Goal: Task Accomplishment & Management: Use online tool/utility

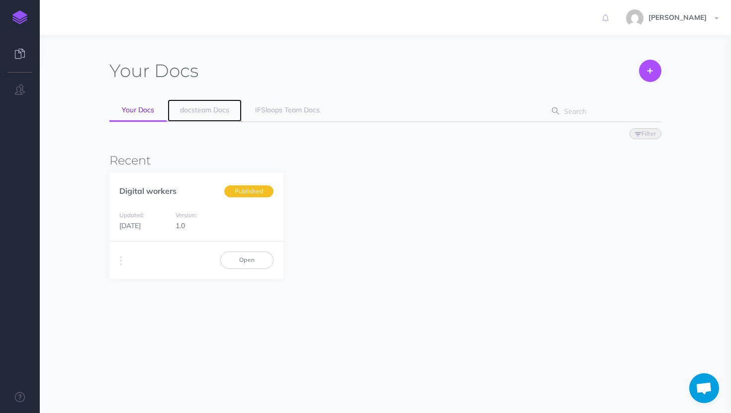
click at [231, 116] on link "docsteam Docs" at bounding box center [205, 110] width 74 height 22
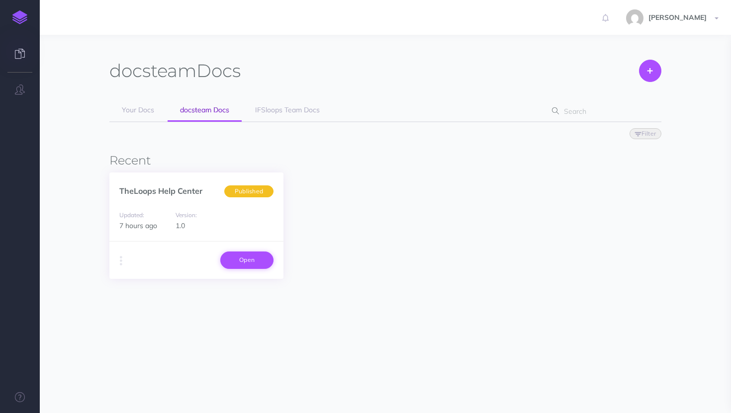
click at [255, 254] on link "Open" at bounding box center [246, 260] width 53 height 17
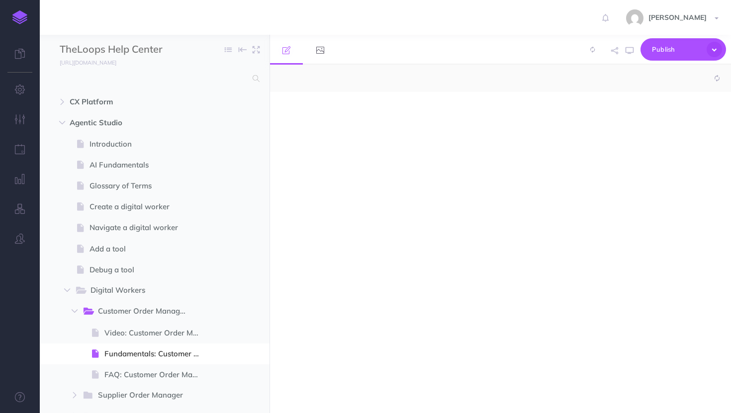
select select "null"
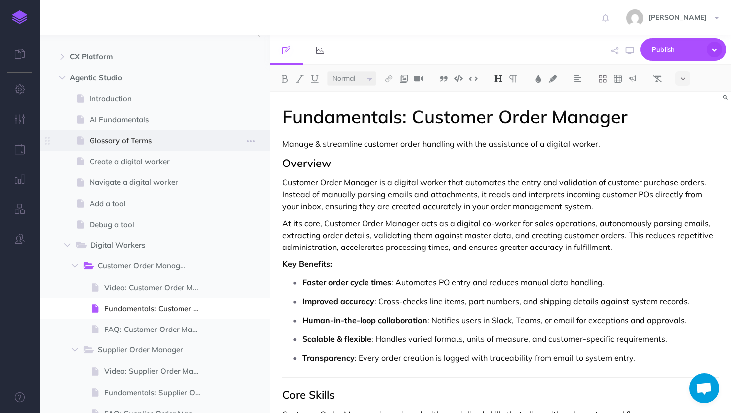
scroll to position [48, 0]
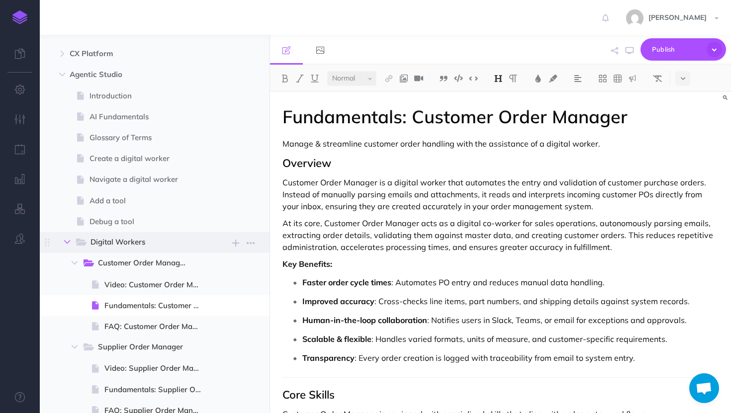
click at [70, 241] on icon "button" at bounding box center [67, 242] width 6 height 6
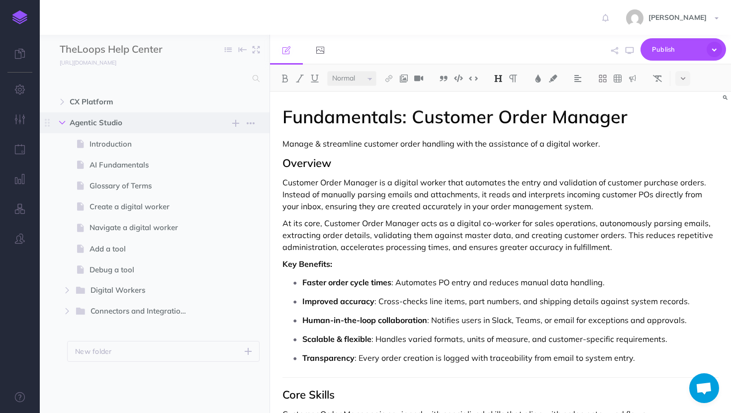
click at [61, 120] on icon "button" at bounding box center [62, 123] width 6 height 6
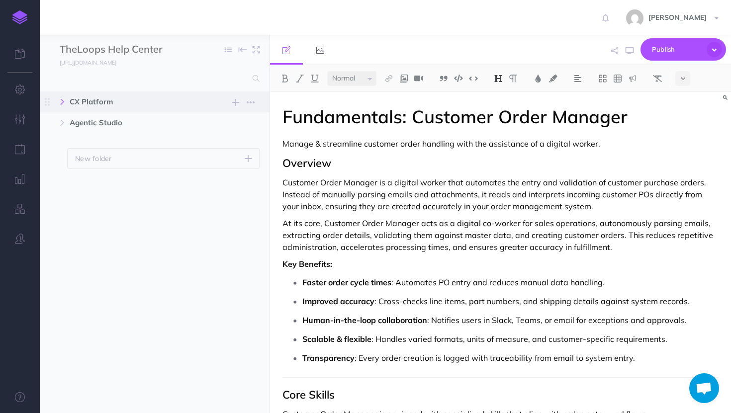
click at [59, 102] on icon "button" at bounding box center [62, 102] width 6 height 6
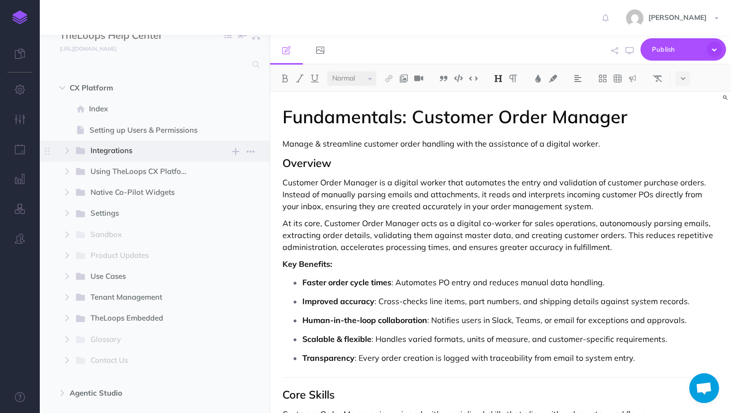
scroll to position [15, 0]
click at [67, 233] on icon "button" at bounding box center [67, 234] width 6 height 6
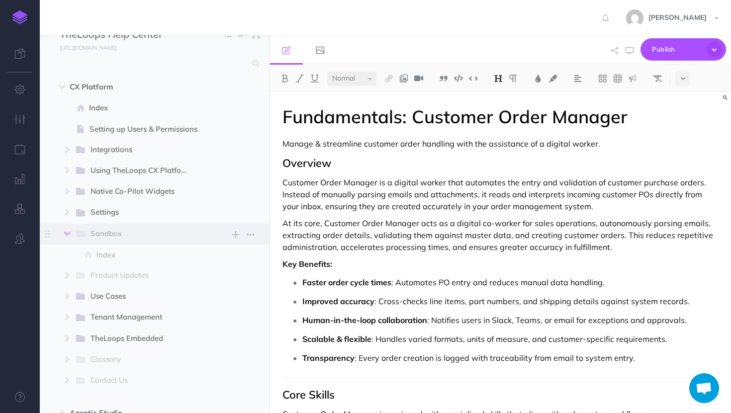
click at [67, 233] on icon "button" at bounding box center [67, 234] width 6 height 6
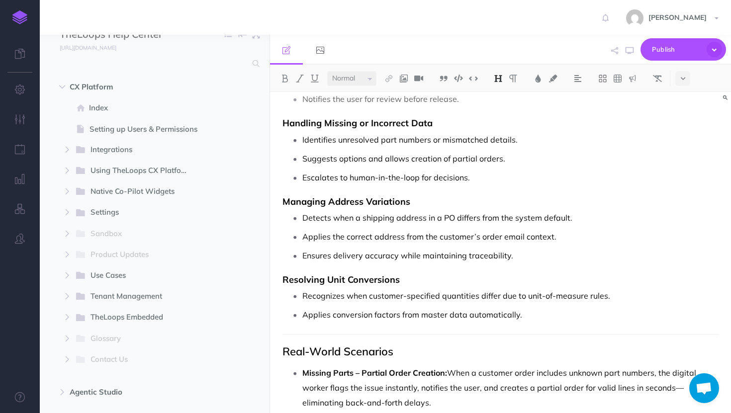
scroll to position [898, 0]
